Goal: Information Seeking & Learning: Learn about a topic

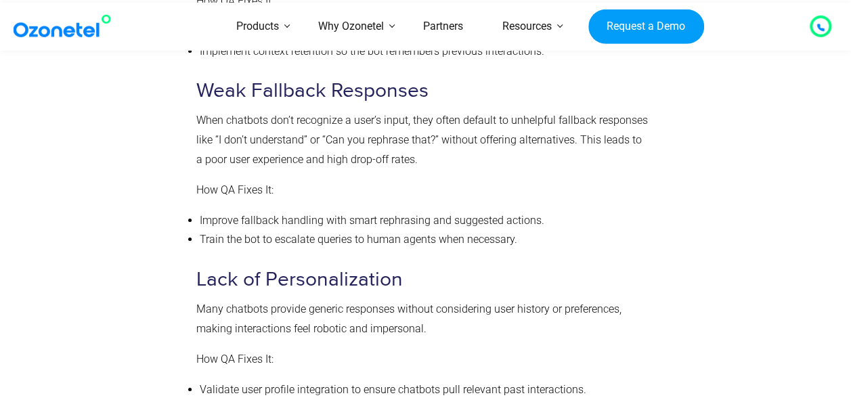
scroll to position [2360, 0]
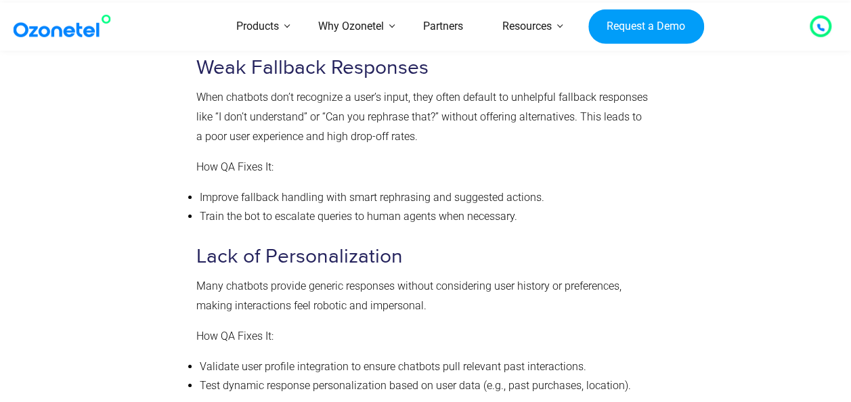
click at [381, 342] on p "How QA Fixes It:" at bounding box center [422, 337] width 453 height 20
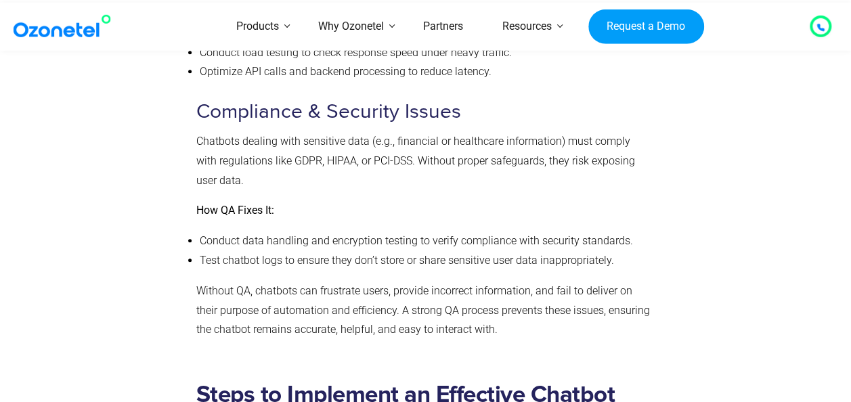
scroll to position [2844, 0]
click at [285, 164] on p "Chatbots dealing with sensitive data (e.g., financial or healthcare information…" at bounding box center [422, 160] width 453 height 58
drag, startPoint x: 285, startPoint y: 164, endPoint x: 350, endPoint y: 210, distance: 79.6
click at [350, 210] on p "How QA Fixes It:" at bounding box center [422, 210] width 453 height 20
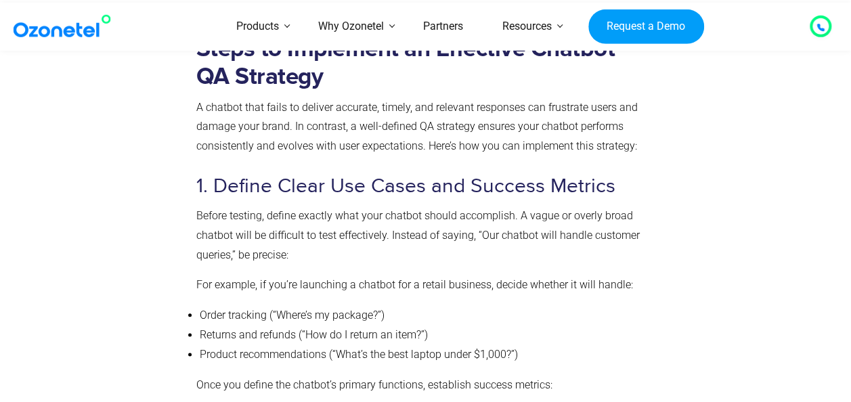
scroll to position [3168, 0]
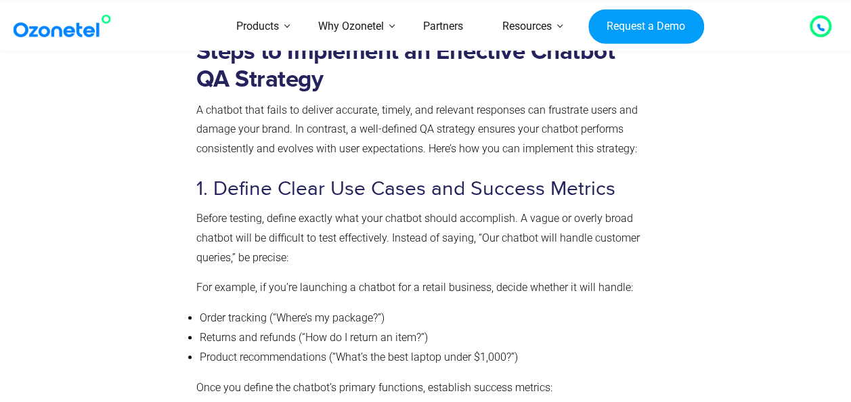
scroll to position [3187, 0]
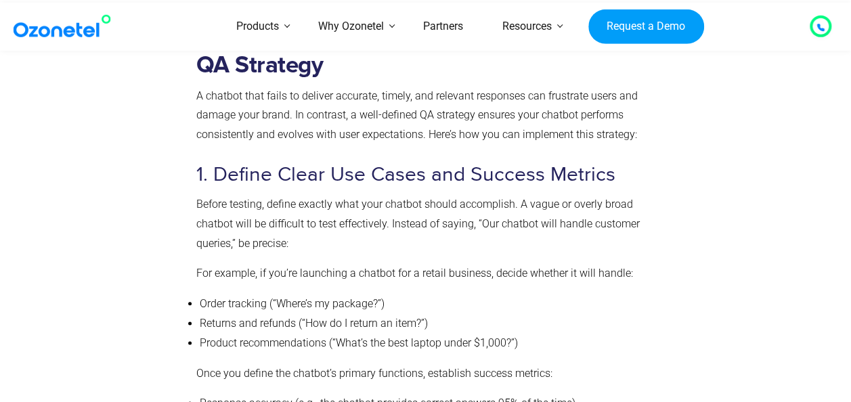
click at [409, 234] on p "Before testing, define exactly what your chatbot should accomplish. A vague or …" at bounding box center [422, 224] width 453 height 58
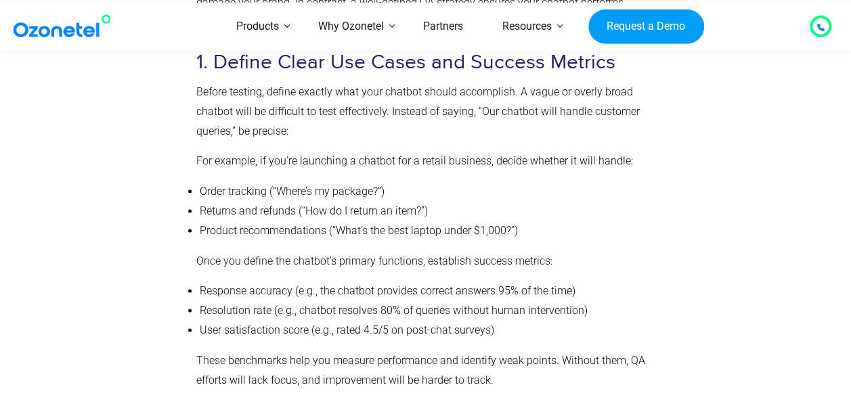
scroll to position [3319, 0]
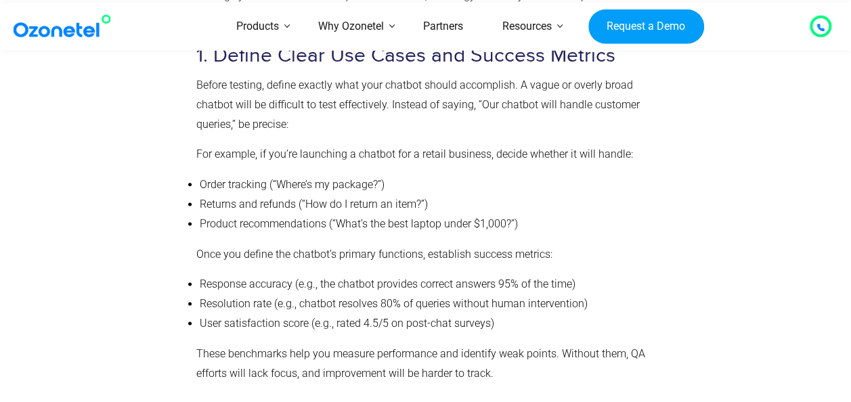
click at [220, 290] on li "Response accuracy (e.g., the chatbot provides correct answers 95% of the time)" at bounding box center [425, 285] width 450 height 20
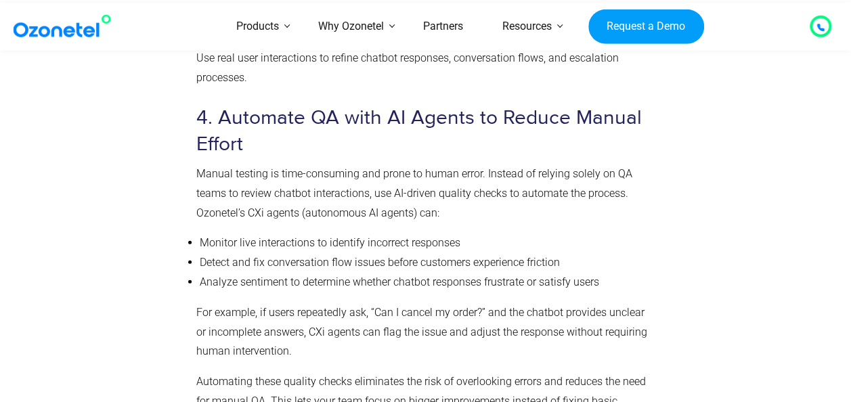
scroll to position [4226, 0]
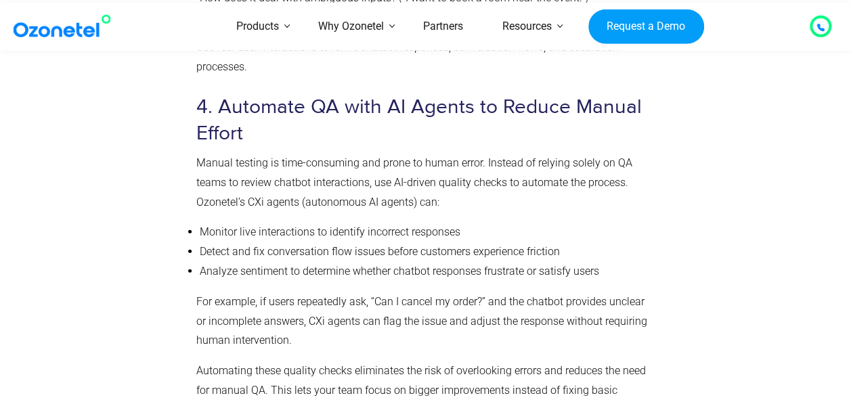
click at [383, 242] on li "Monitor live interactions to identify incorrect responses" at bounding box center [425, 233] width 450 height 20
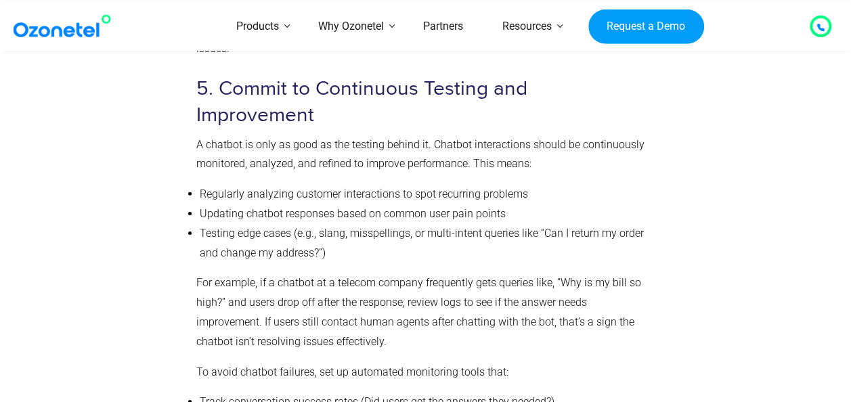
scroll to position [4589, 0]
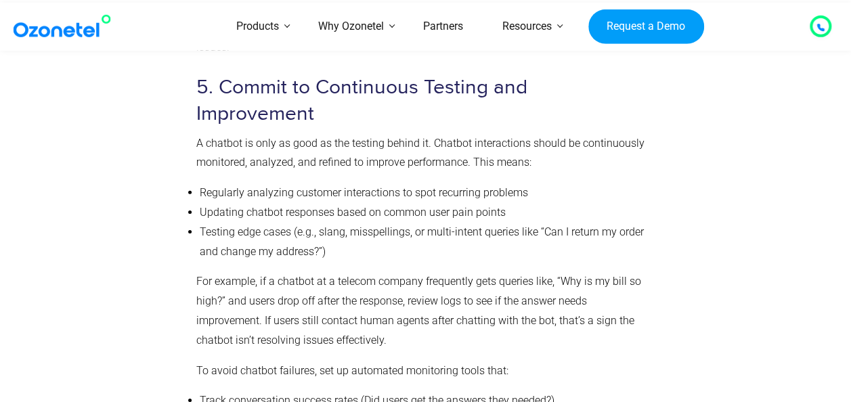
click at [384, 300] on p "For example, if a chatbot at a telecom company frequently gets queries like, “W…" at bounding box center [422, 311] width 453 height 78
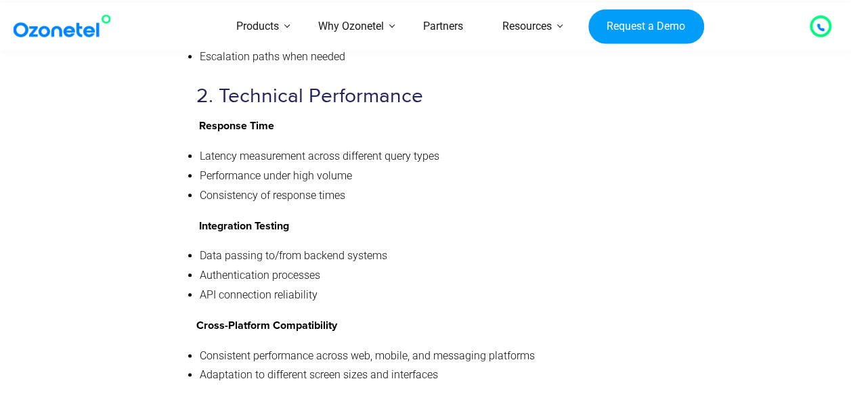
scroll to position [5754, 0]
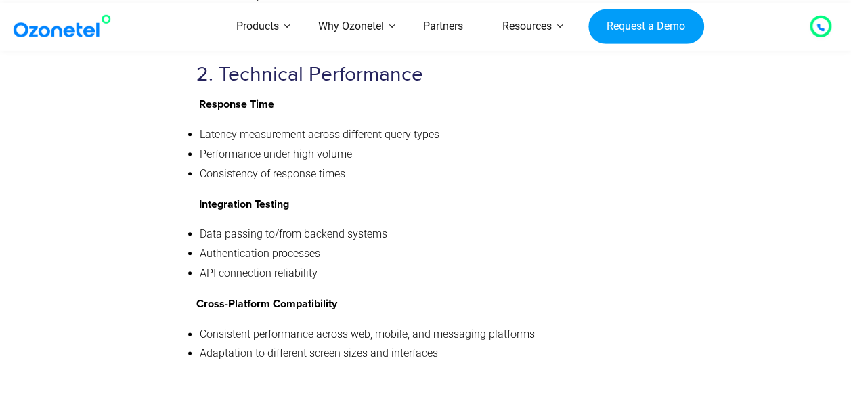
click at [319, 298] on strong "Cross-Platform Compatibility" at bounding box center [266, 303] width 141 height 11
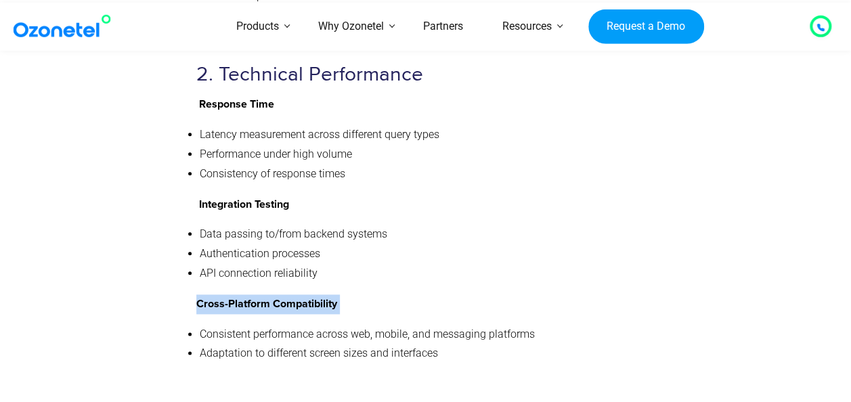
drag, startPoint x: 319, startPoint y: 271, endPoint x: 342, endPoint y: 276, distance: 23.6
click at [342, 294] on p "Cross-Platform Compatibility" at bounding box center [422, 304] width 453 height 20
click at [337, 298] on strong "Cross-Platform Compatibility" at bounding box center [266, 303] width 141 height 11
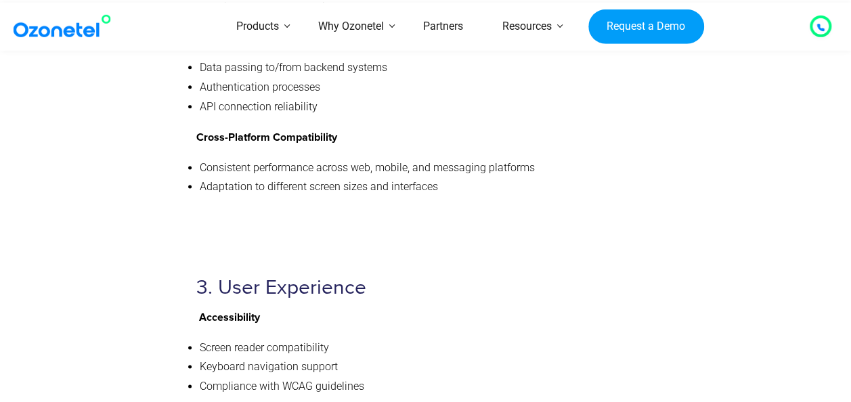
scroll to position [5957, 0]
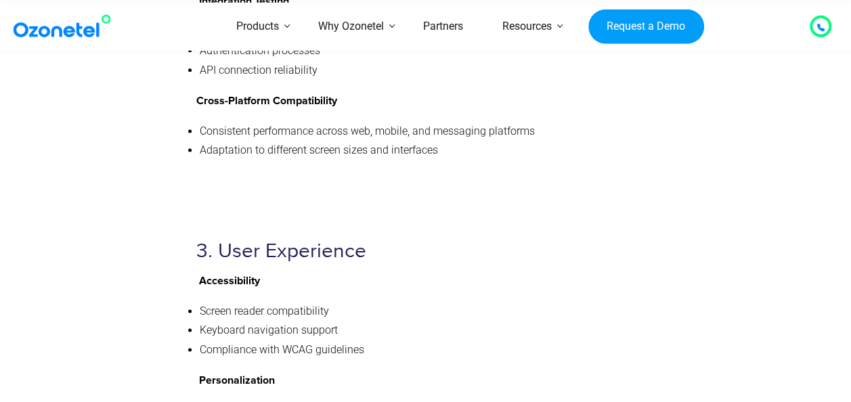
click at [578, 238] on h3 "3. User Experience" at bounding box center [422, 251] width 453 height 26
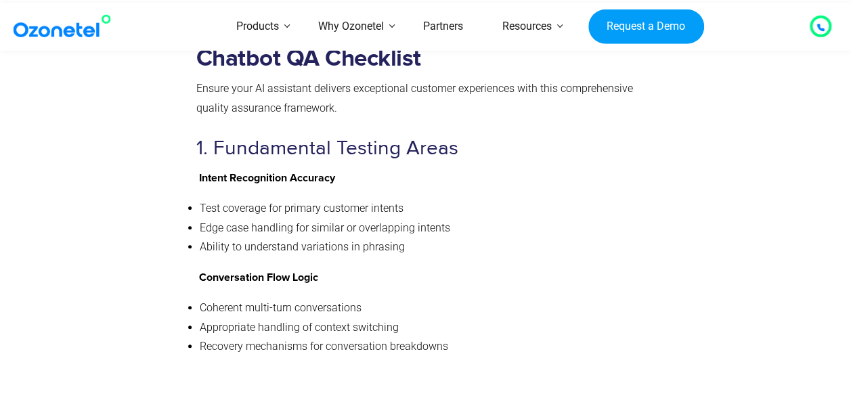
scroll to position [5145, 0]
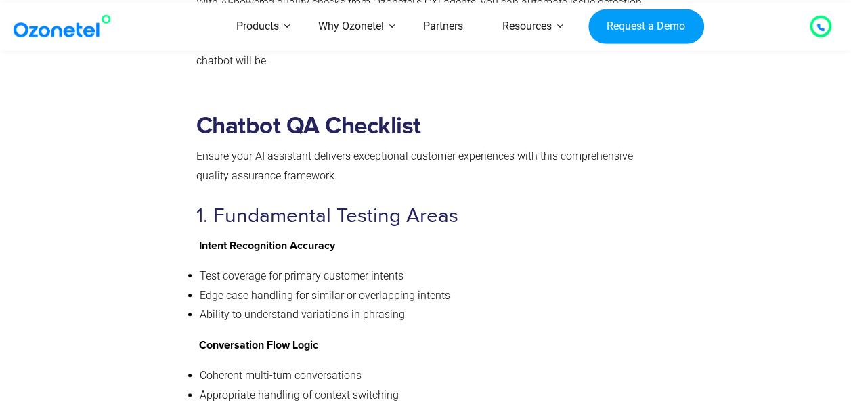
click at [388, 147] on p "Ensure your AI assistant delivers exceptional customer experiences with this co…" at bounding box center [422, 166] width 453 height 39
click at [410, 286] on li "Edge case handling for similar or overlapping intents" at bounding box center [425, 296] width 450 height 20
click at [418, 286] on li "Edge case handling for similar or overlapping intents" at bounding box center [425, 296] width 450 height 20
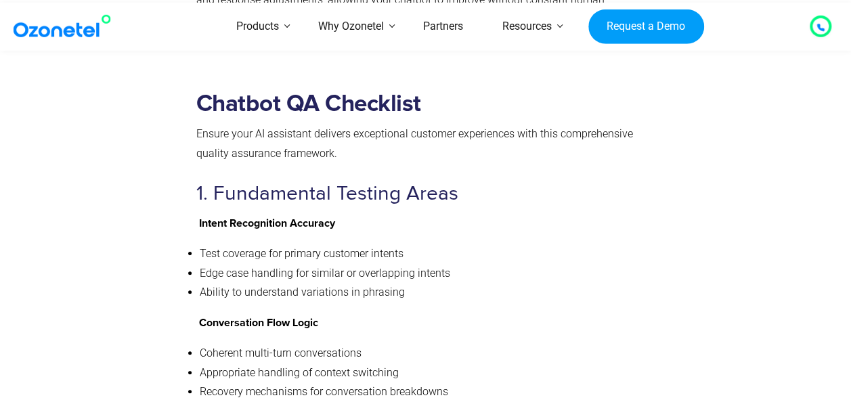
scroll to position [5172, 0]
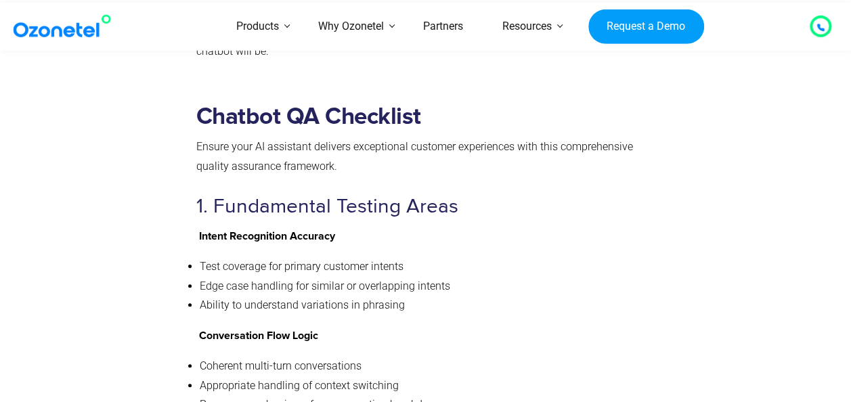
scroll to position [5145, 0]
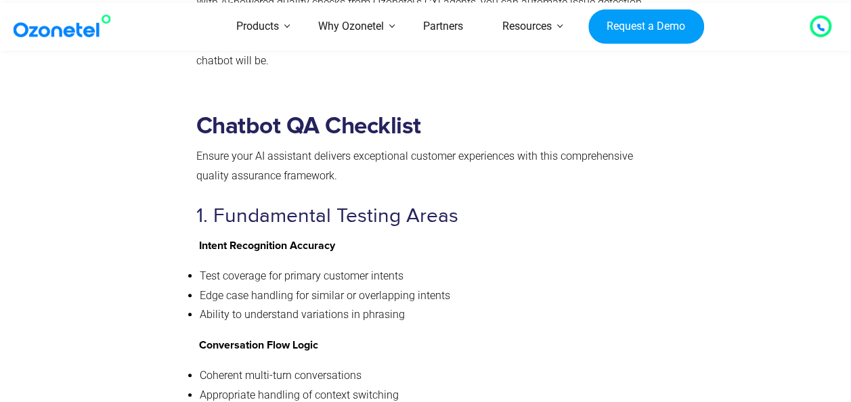
click at [380, 203] on h3 "1. Fundamental Testing Areas" at bounding box center [422, 216] width 453 height 26
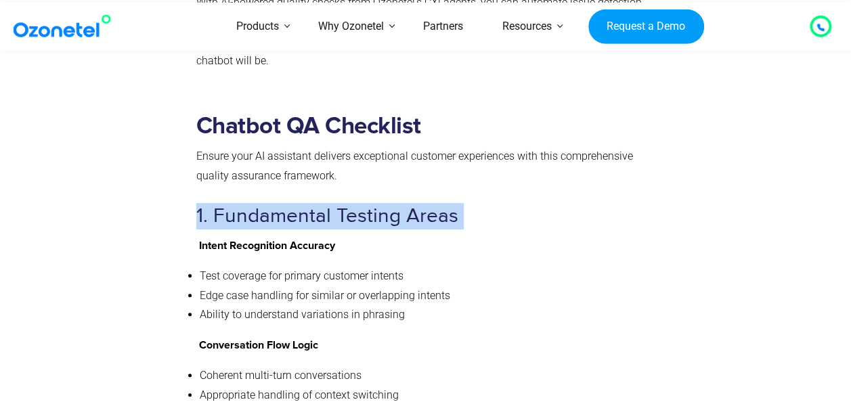
click at [380, 203] on h3 "1. Fundamental Testing Areas" at bounding box center [422, 216] width 453 height 26
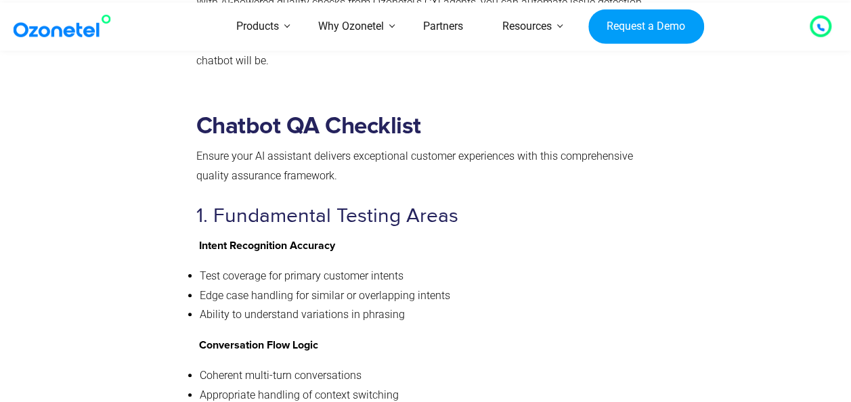
drag, startPoint x: 380, startPoint y: 176, endPoint x: 380, endPoint y: 209, distance: 33.2
click at [380, 236] on p "Intent Recognition Accuracy" at bounding box center [422, 246] width 453 height 20
click at [363, 236] on p "Intent Recognition Accuracy" at bounding box center [422, 246] width 453 height 20
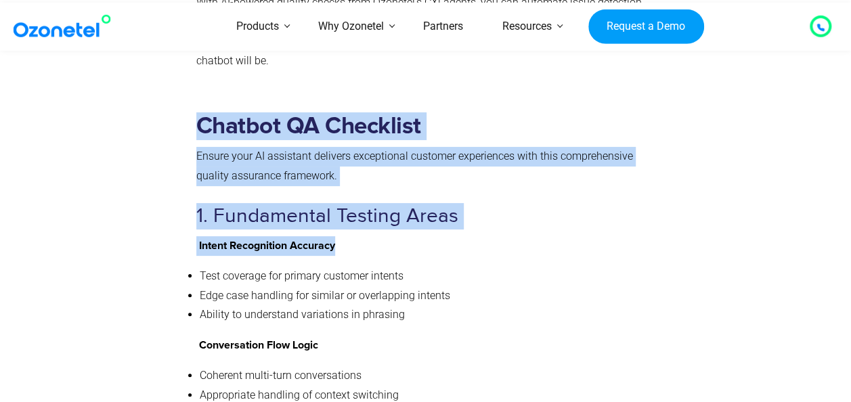
drag, startPoint x: 345, startPoint y: 198, endPoint x: 175, endPoint y: 175, distance: 172.0
drag, startPoint x: 175, startPoint y: 175, endPoint x: 173, endPoint y: 165, distance: 10.2
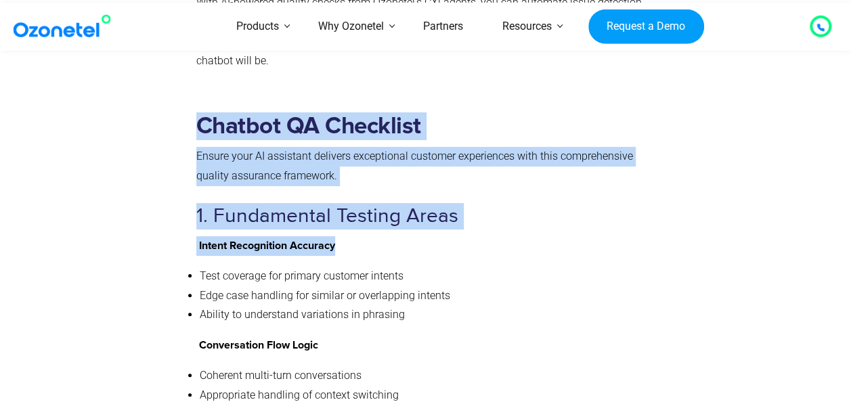
drag, startPoint x: 189, startPoint y: 84, endPoint x: 409, endPoint y: 202, distance: 250.1
drag, startPoint x: 409, startPoint y: 202, endPoint x: 382, endPoint y: 202, distance: 27.7
click at [382, 236] on p "Intent Recognition Accuracy" at bounding box center [422, 246] width 453 height 20
click at [407, 236] on p "Intent Recognition Accuracy" at bounding box center [422, 246] width 453 height 20
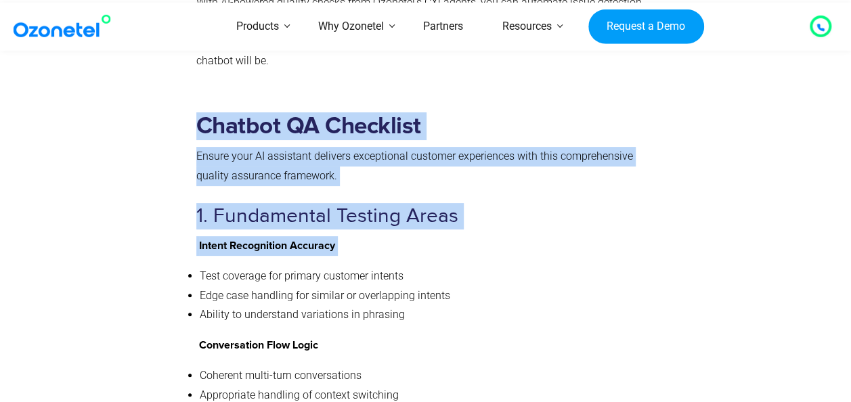
drag, startPoint x: 407, startPoint y: 210, endPoint x: 177, endPoint y: 96, distance: 256.0
drag, startPoint x: 177, startPoint y: 96, endPoint x: 183, endPoint y: 125, distance: 29.7
click at [222, 147] on p "Ensure your AI assistant delivers exceptional customer experiences with this co…" at bounding box center [422, 166] width 453 height 39
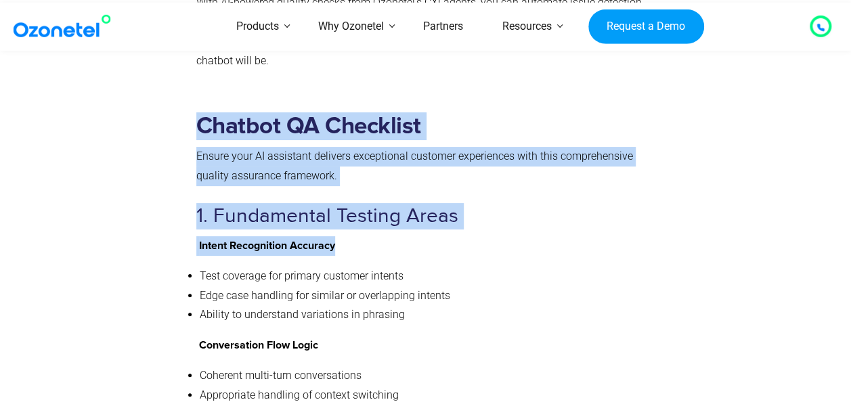
drag, startPoint x: 184, startPoint y: 88, endPoint x: 341, endPoint y: 204, distance: 195.4
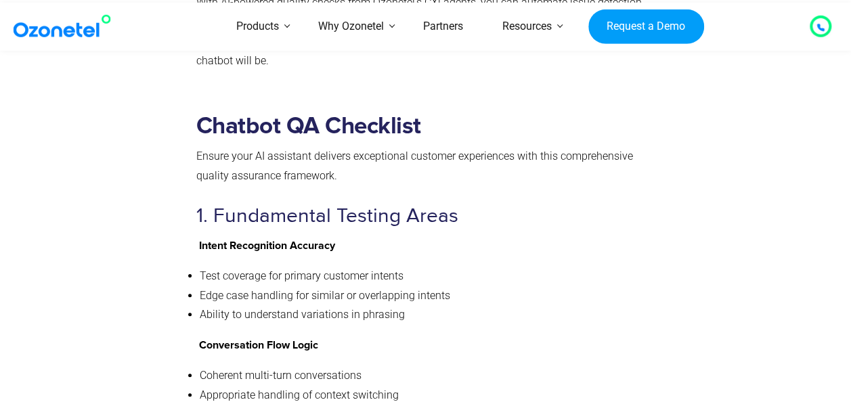
drag, startPoint x: 341, startPoint y: 204, endPoint x: 384, endPoint y: 217, distance: 45.0
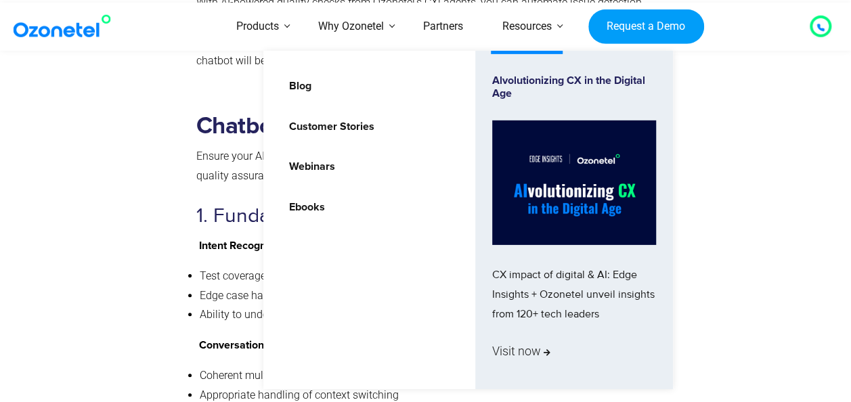
drag, startPoint x: 422, startPoint y: 99, endPoint x: 415, endPoint y: 110, distance: 13.7
click at [422, 99] on ul "Blog Customer Stories Webinars Ebooks Alvolutionizing CX in the Digital Age CX …" at bounding box center [467, 220] width 409 height 338
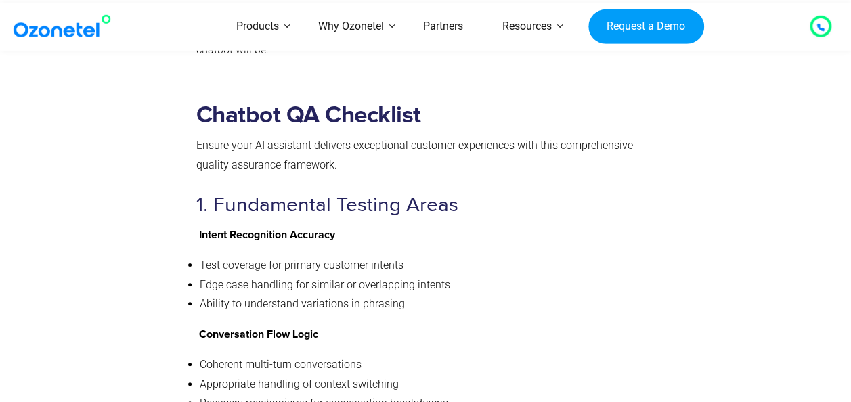
scroll to position [5157, 0]
